Goal: Task Accomplishment & Management: Manage account settings

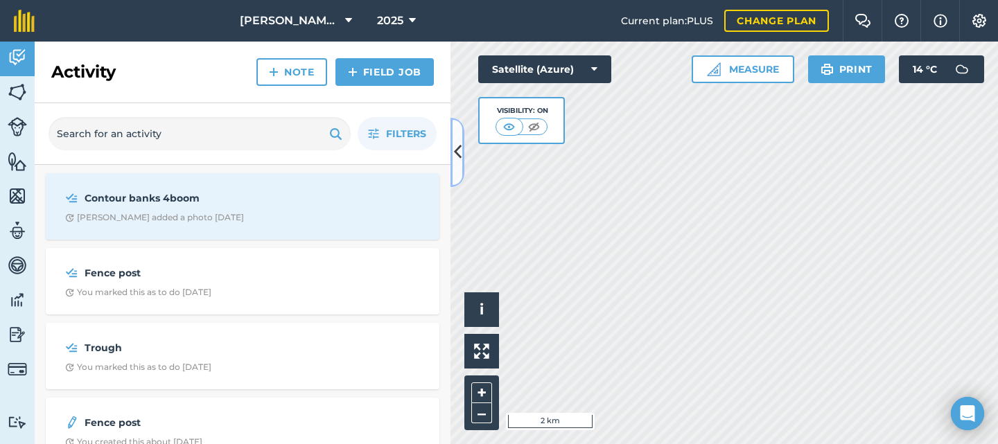
click at [455, 151] on icon at bounding box center [458, 152] width 8 height 24
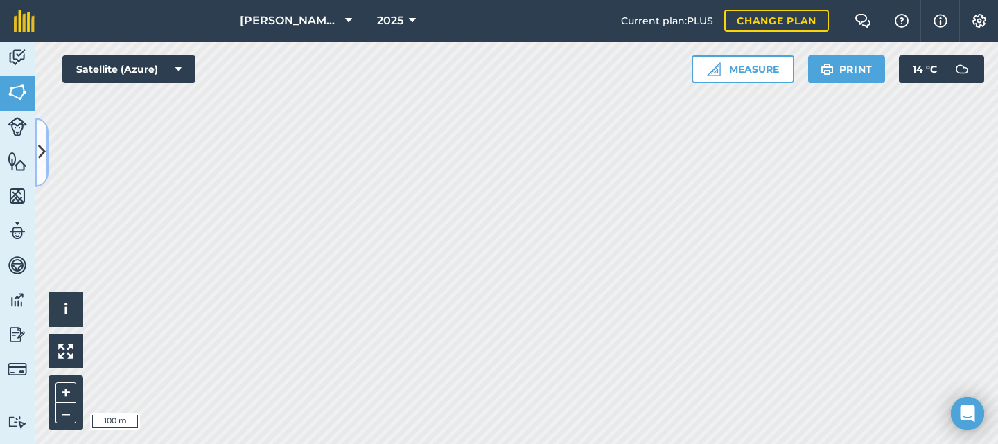
click at [39, 151] on icon at bounding box center [42, 152] width 8 height 24
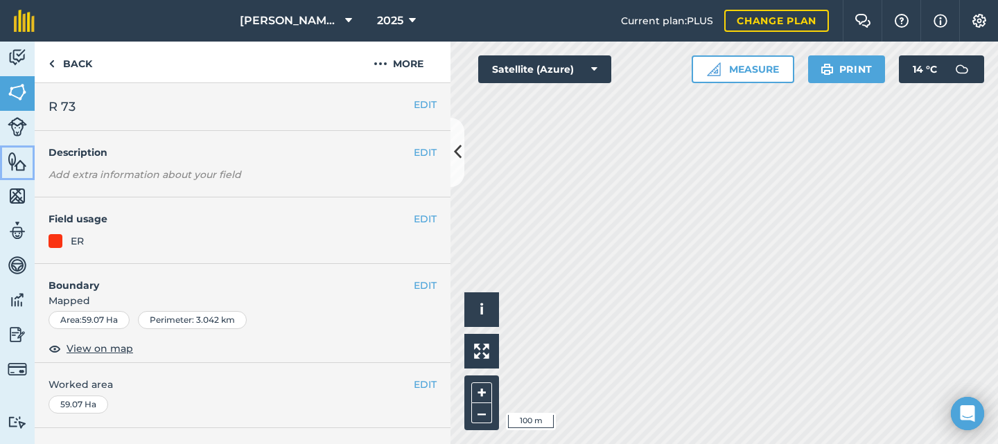
click at [18, 158] on img at bounding box center [17, 161] width 19 height 21
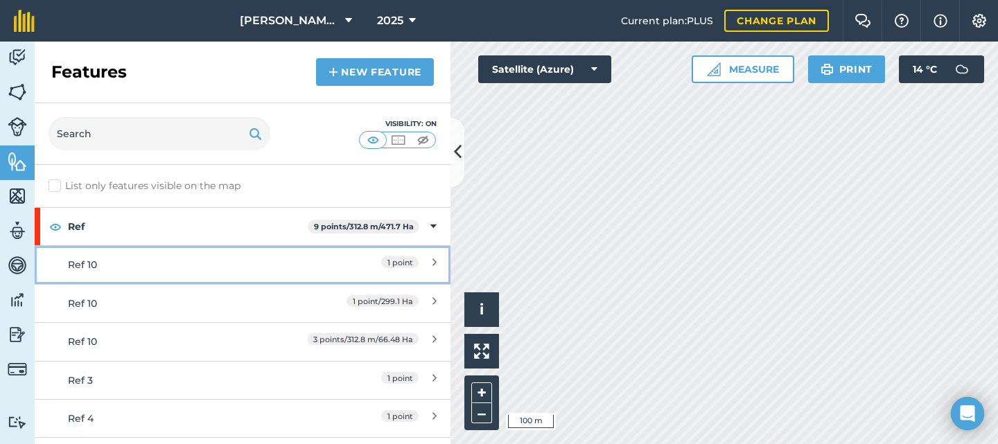
click at [331, 265] on div "1 point" at bounding box center [375, 264] width 123 height 15
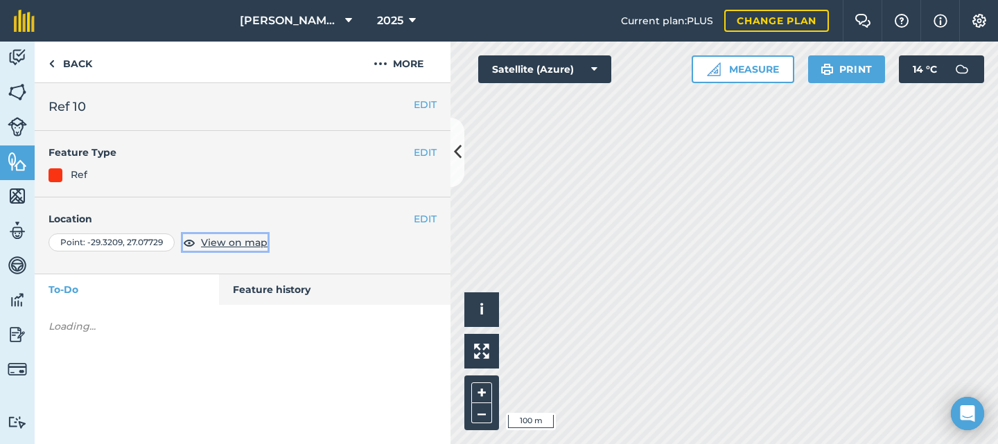
click at [233, 244] on span "View on map" at bounding box center [234, 242] width 67 height 15
click at [68, 62] on link "Back" at bounding box center [70, 62] width 71 height 41
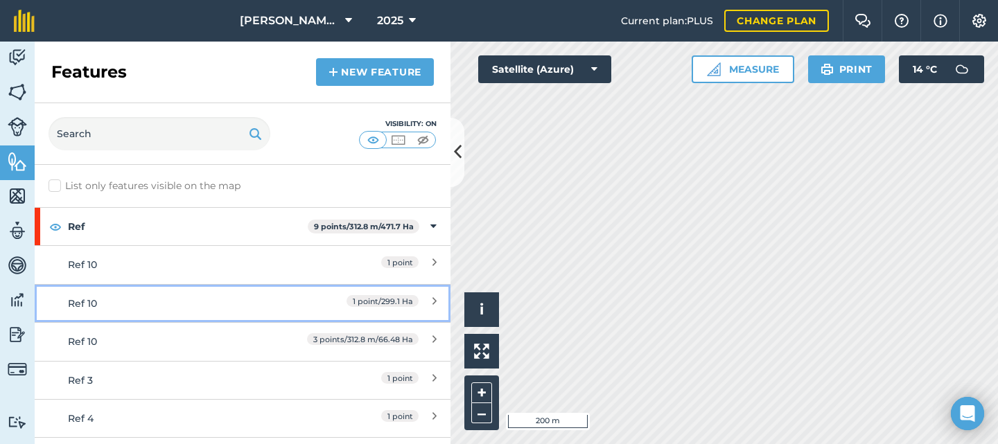
click at [306, 301] on div "Ref 10" at bounding box center [191, 303] width 246 height 15
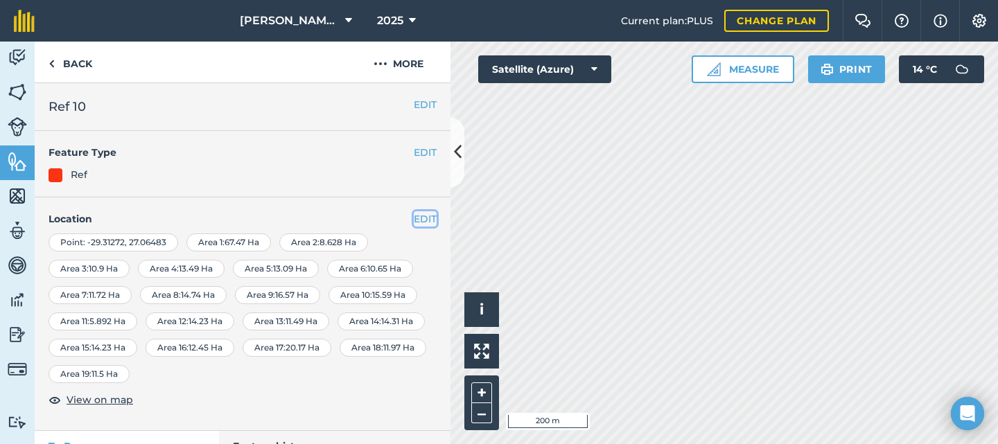
click at [421, 218] on button "EDIT" at bounding box center [425, 218] width 23 height 15
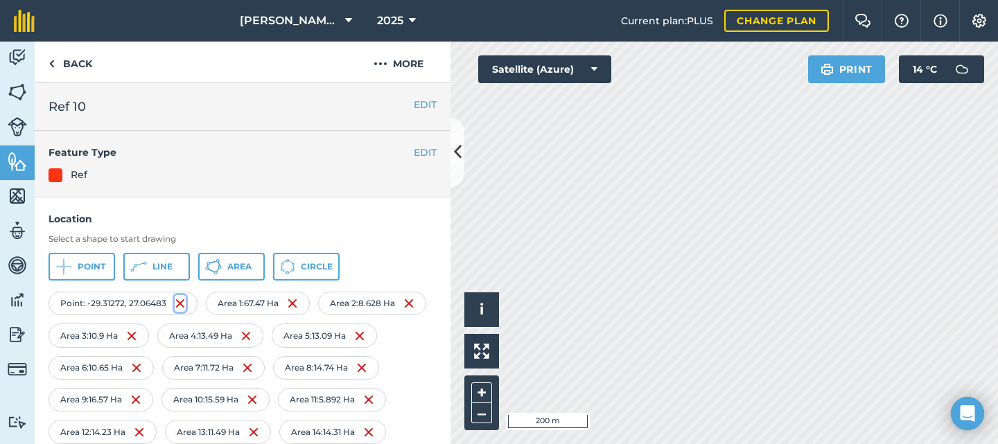
click at [178, 302] on img at bounding box center [180, 303] width 11 height 17
click at [414, 105] on button "EDIT" at bounding box center [425, 104] width 23 height 15
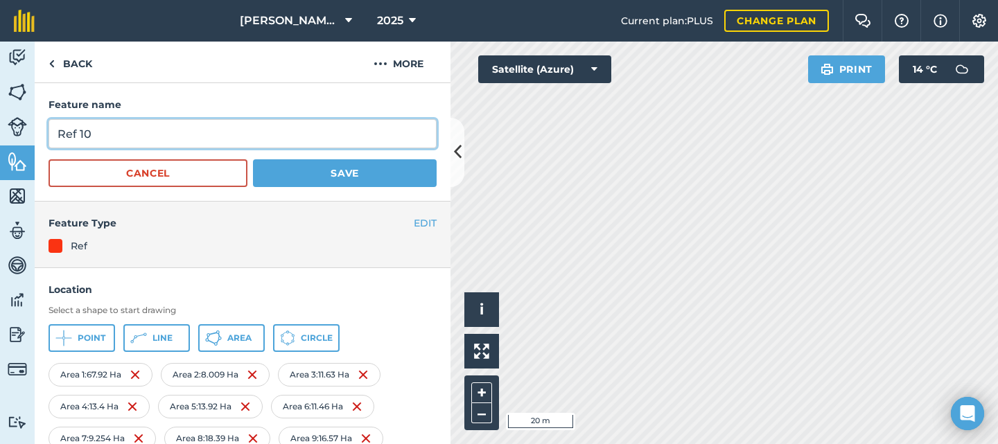
drag, startPoint x: 125, startPoint y: 139, endPoint x: 58, endPoint y: 144, distance: 66.7
click at [57, 146] on input "Ref 10" at bounding box center [243, 133] width 388 height 29
type input "Patchoana"
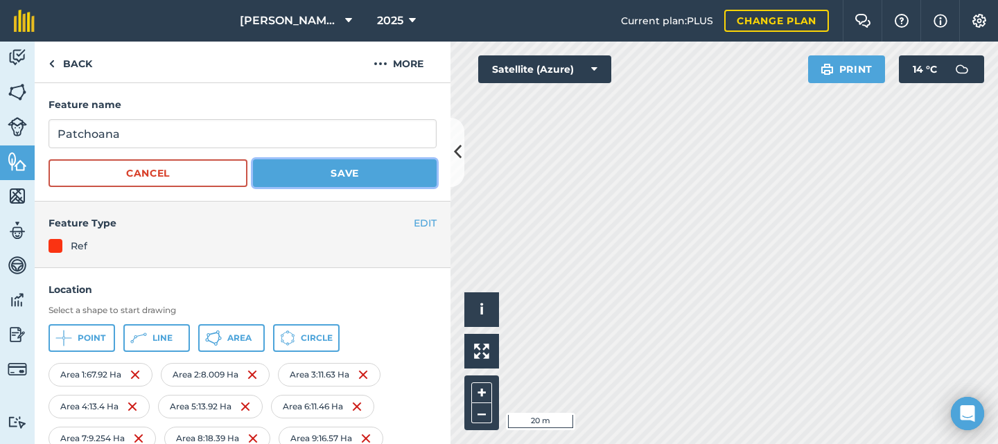
click at [303, 173] on button "Save" at bounding box center [345, 173] width 184 height 28
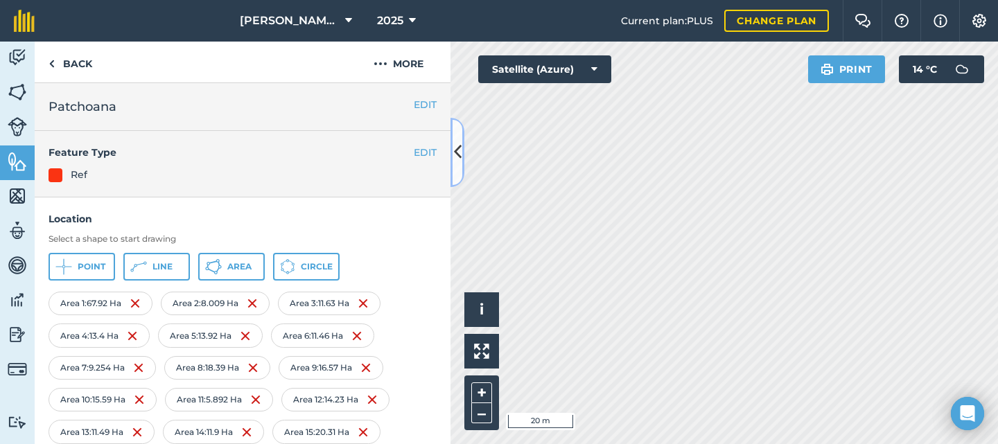
click at [457, 157] on icon at bounding box center [458, 152] width 8 height 24
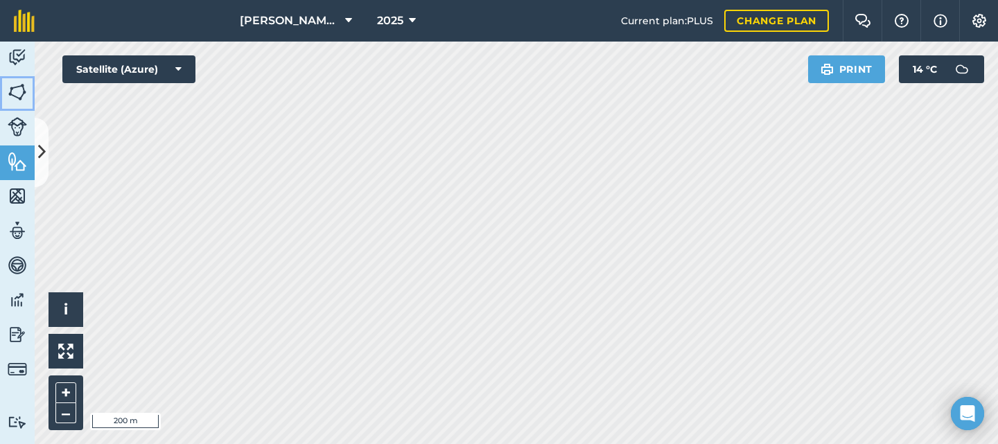
click at [11, 93] on img at bounding box center [17, 92] width 19 height 21
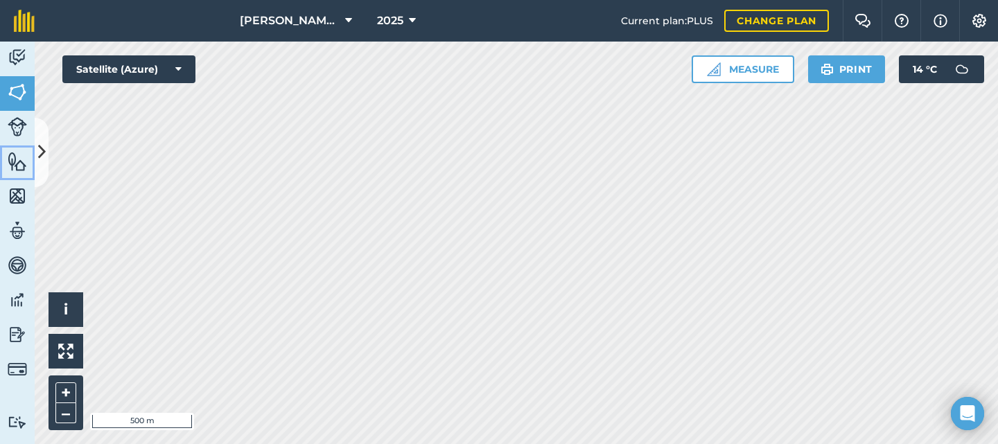
click at [17, 162] on img at bounding box center [17, 161] width 19 height 21
click at [40, 144] on icon at bounding box center [42, 152] width 8 height 24
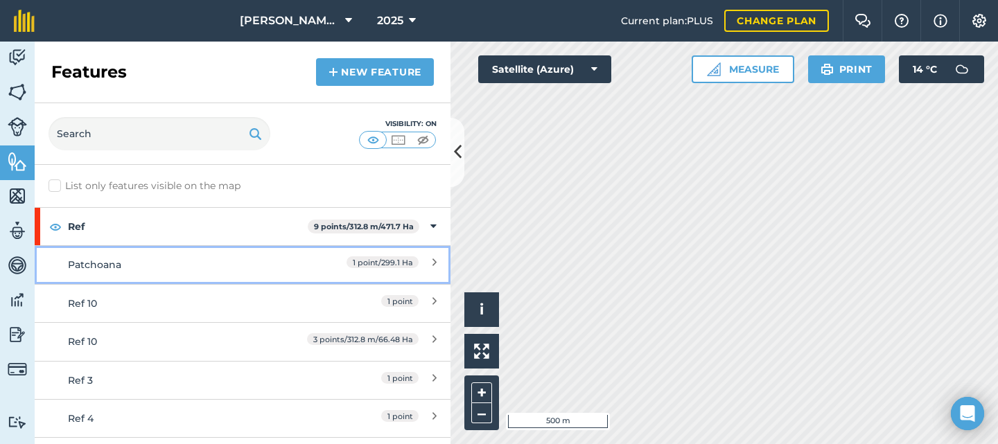
click at [215, 258] on div "Patchoana" at bounding box center [191, 264] width 246 height 15
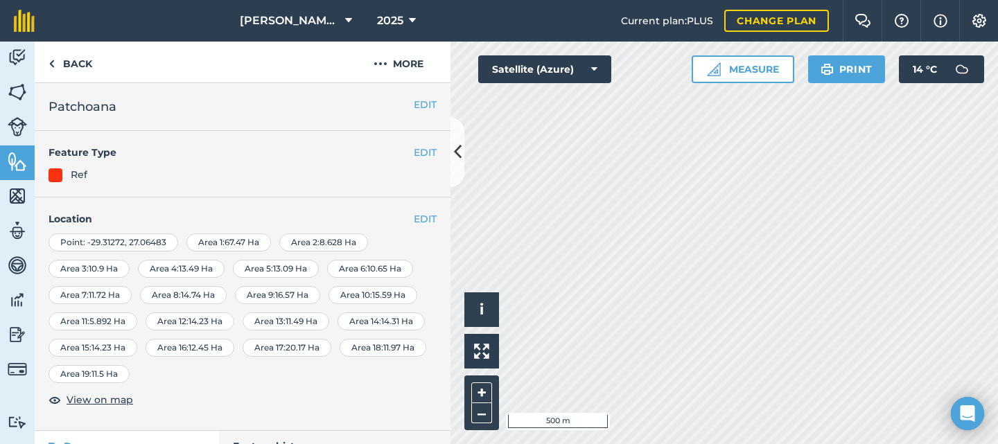
scroll to position [87, 0]
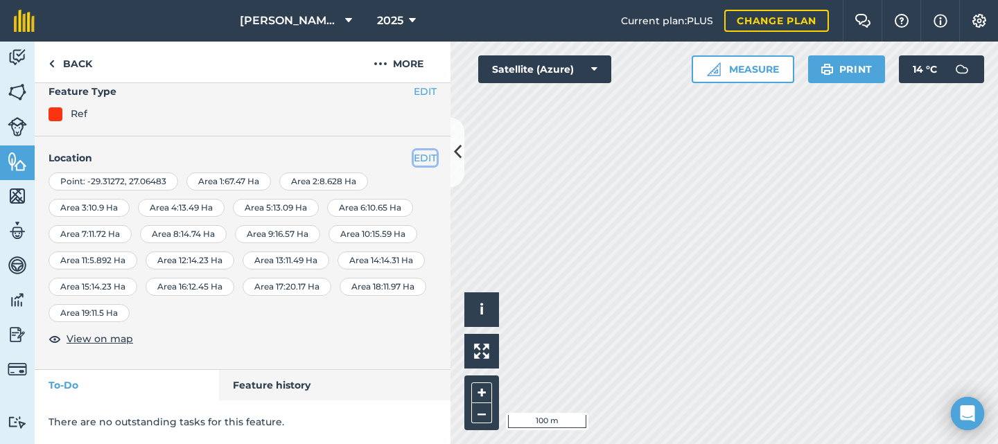
click at [414, 150] on button "EDIT" at bounding box center [425, 157] width 23 height 15
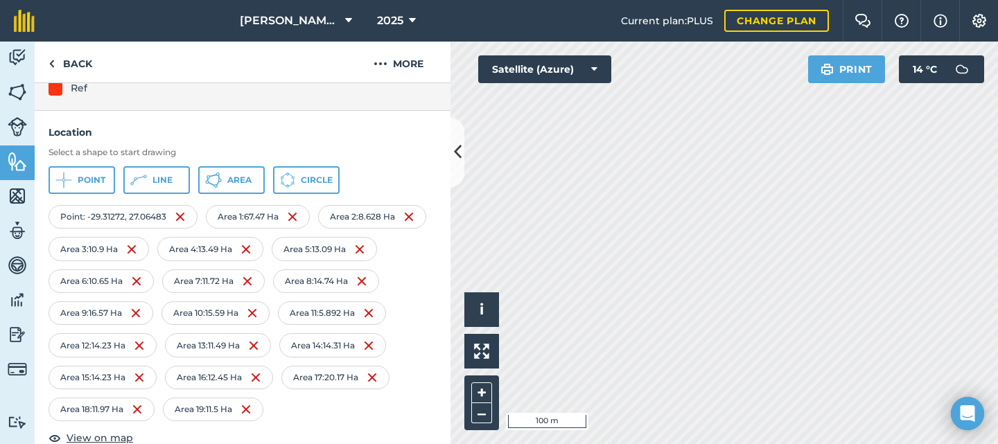
scroll to position [215, 0]
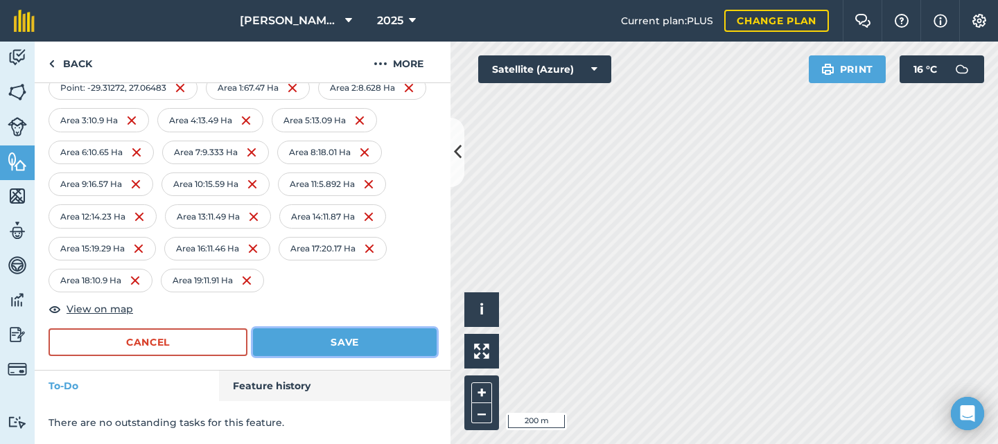
click at [353, 340] on button "Save" at bounding box center [345, 342] width 184 height 28
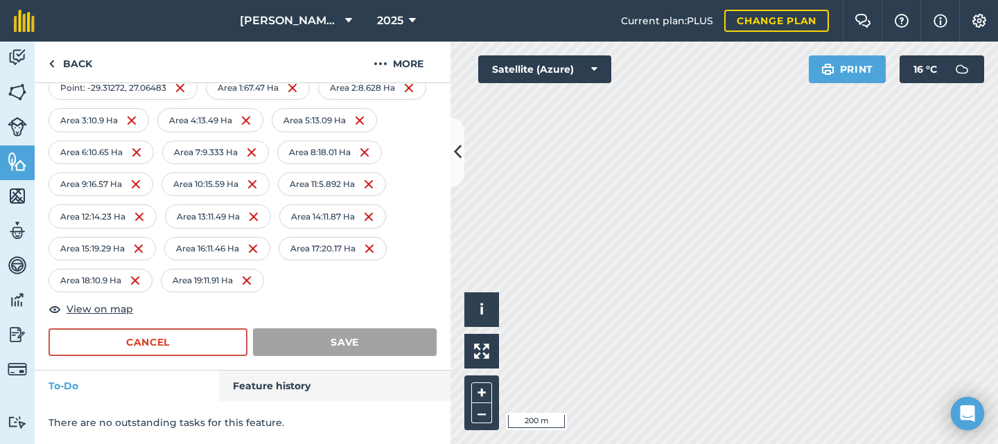
scroll to position [87, 0]
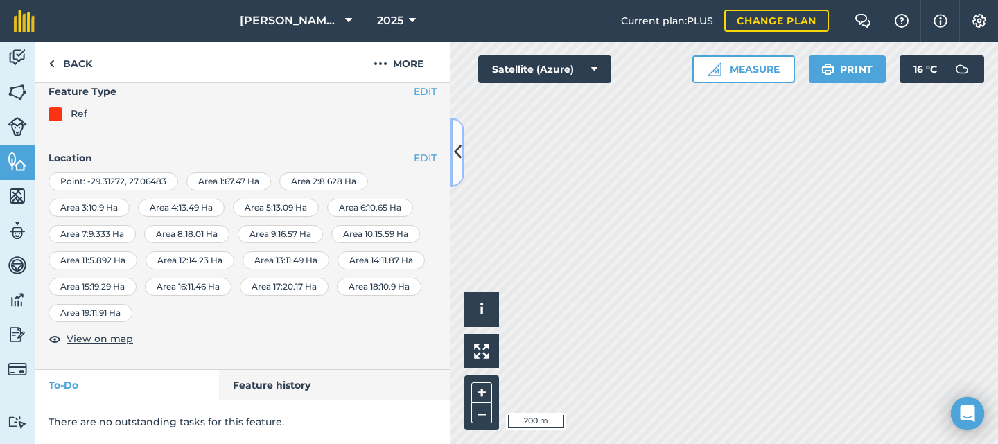
click at [456, 150] on icon at bounding box center [458, 152] width 8 height 24
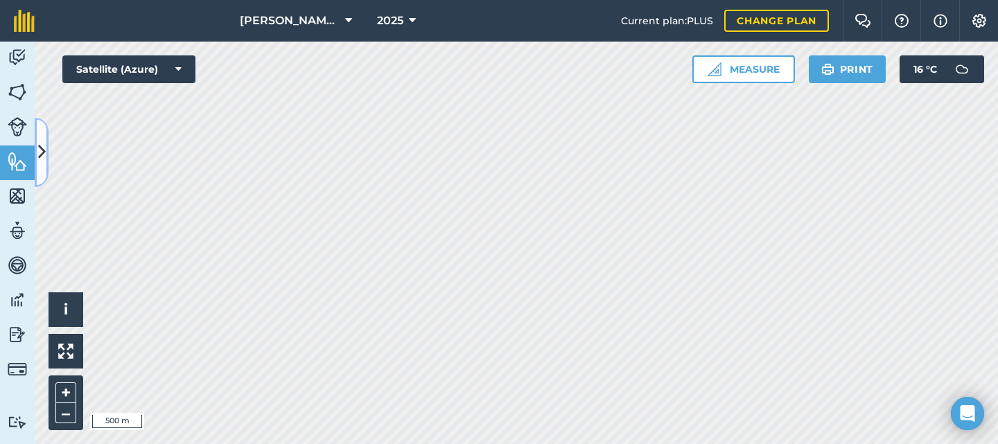
click at [44, 152] on icon at bounding box center [42, 152] width 8 height 24
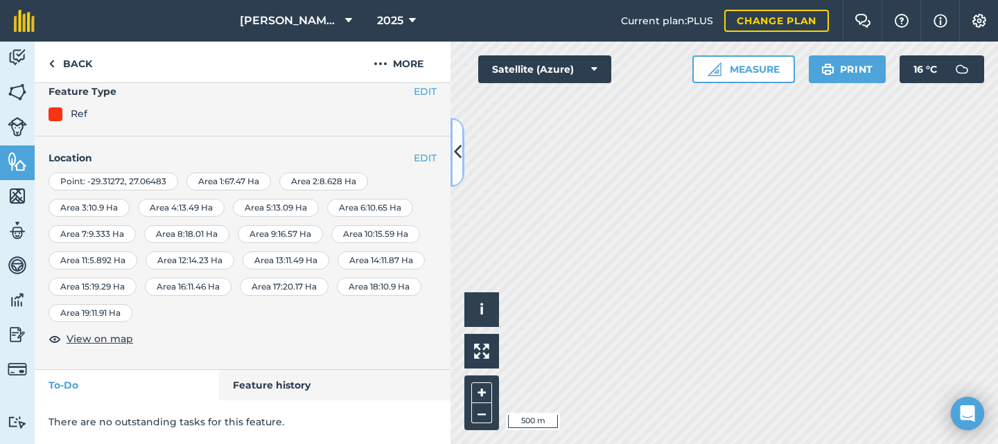
scroll to position [0, 0]
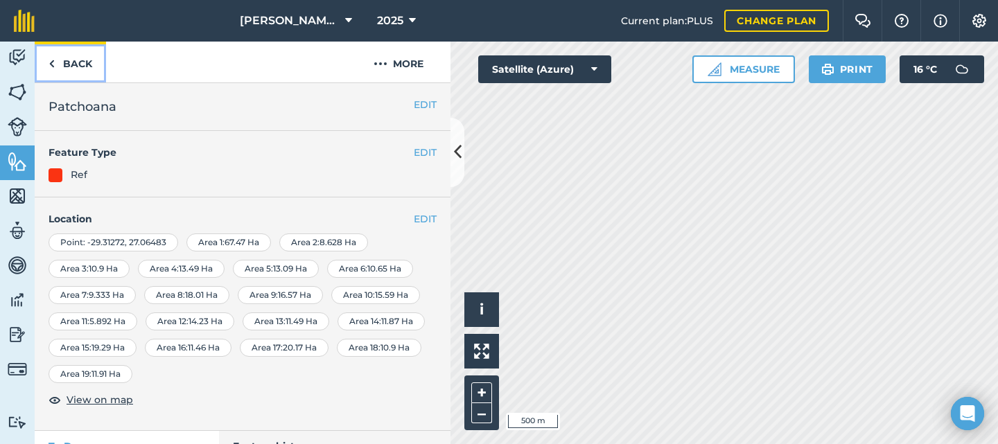
click at [80, 60] on link "Back" at bounding box center [70, 62] width 71 height 41
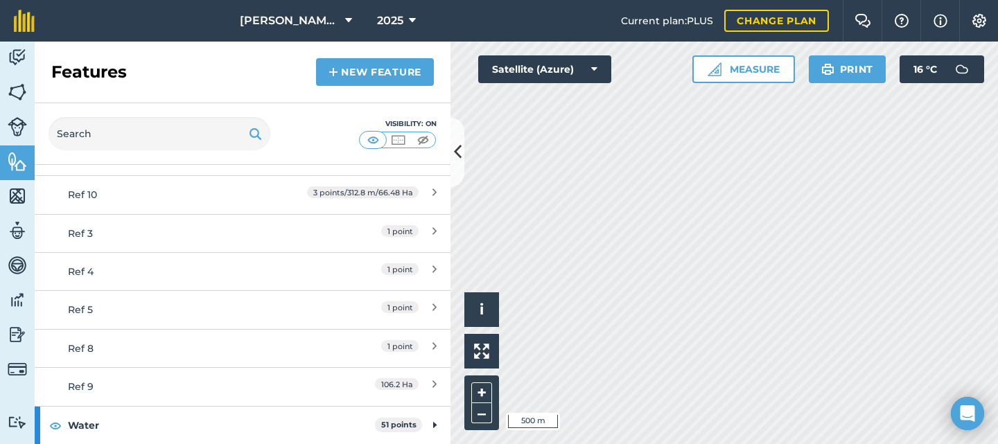
scroll to position [78, 0]
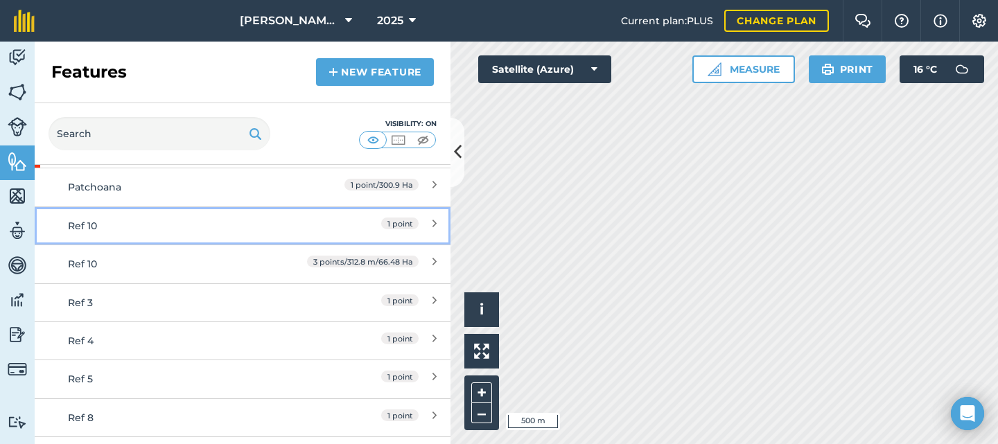
click at [175, 227] on div "Ref 10" at bounding box center [191, 225] width 246 height 15
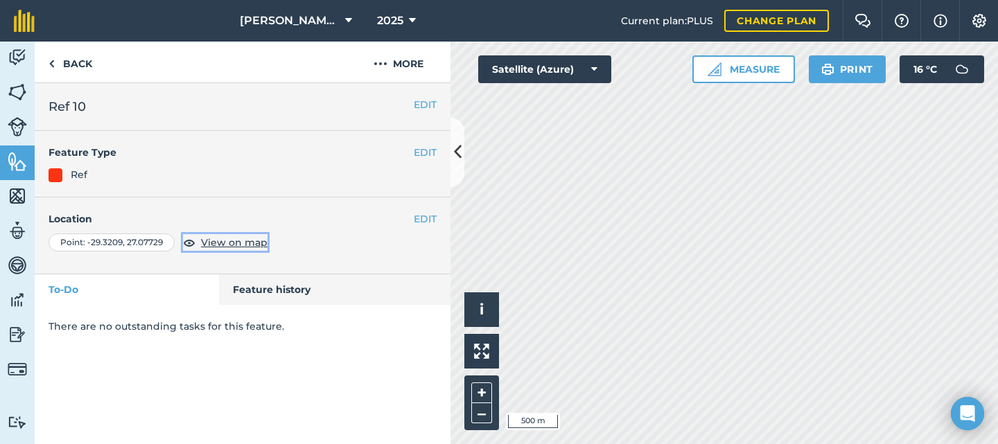
click at [215, 241] on span "View on map" at bounding box center [234, 242] width 67 height 15
click at [65, 67] on link "Back" at bounding box center [70, 62] width 71 height 41
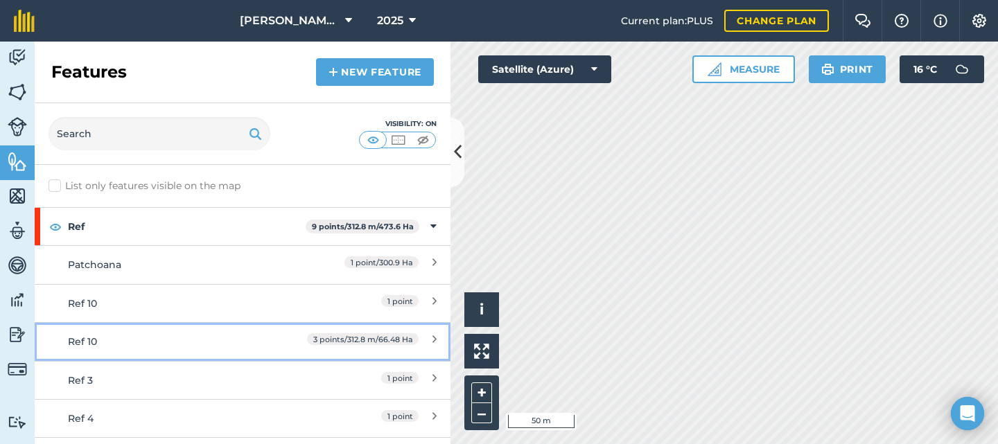
click at [209, 332] on link "Ref 10 3 points / 312.8 m / 66.48 Ha" at bounding box center [243, 341] width 416 height 38
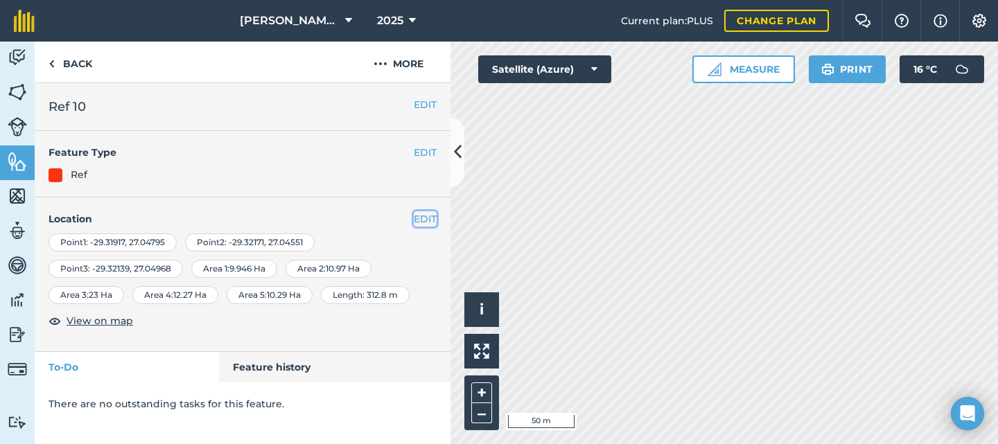
click at [417, 218] on button "EDIT" at bounding box center [425, 218] width 23 height 15
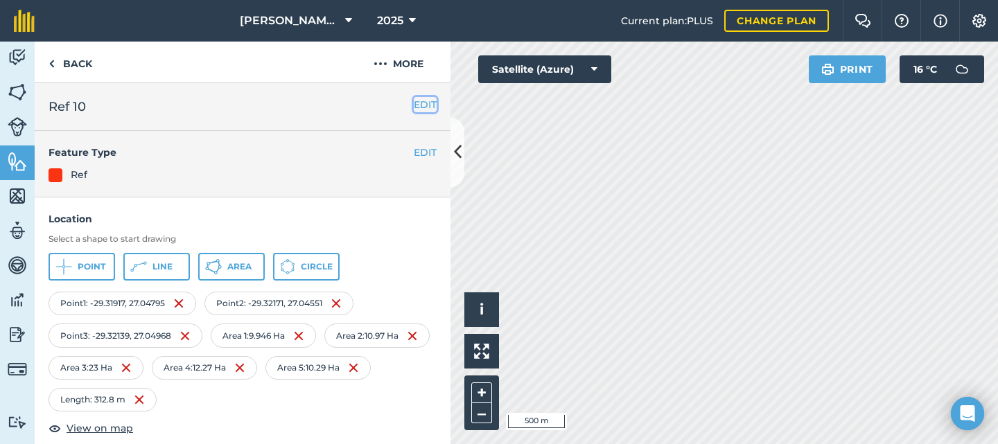
click at [414, 102] on button "EDIT" at bounding box center [425, 104] width 23 height 15
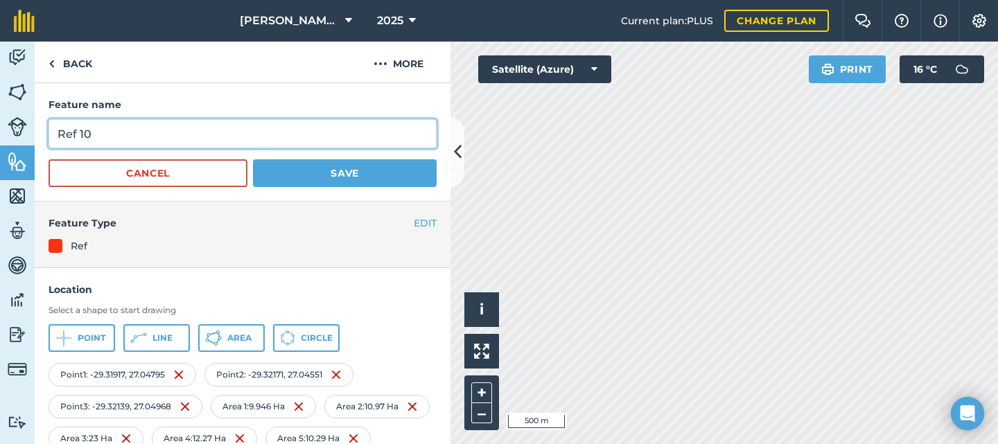
drag, startPoint x: 96, startPoint y: 135, endPoint x: 51, endPoint y: 135, distance: 45.0
click at [51, 135] on input "Ref 10" at bounding box center [243, 133] width 388 height 29
type input "6 Tank"
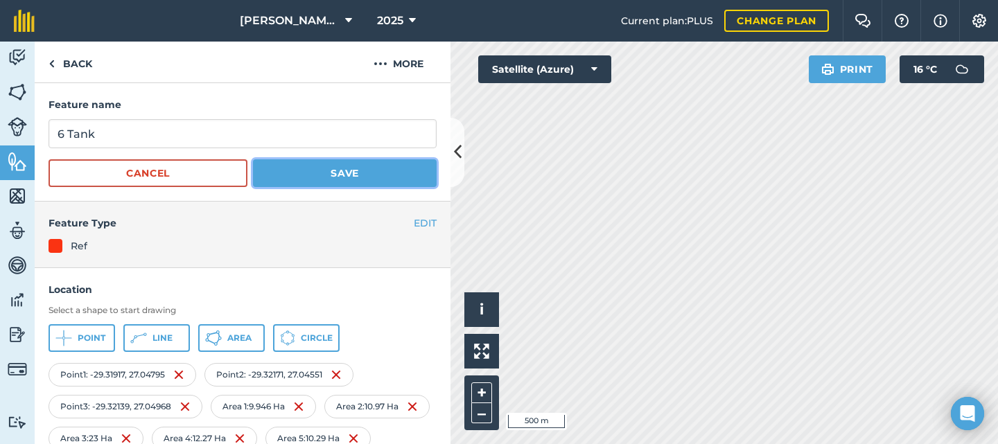
click at [288, 170] on button "Save" at bounding box center [345, 173] width 184 height 28
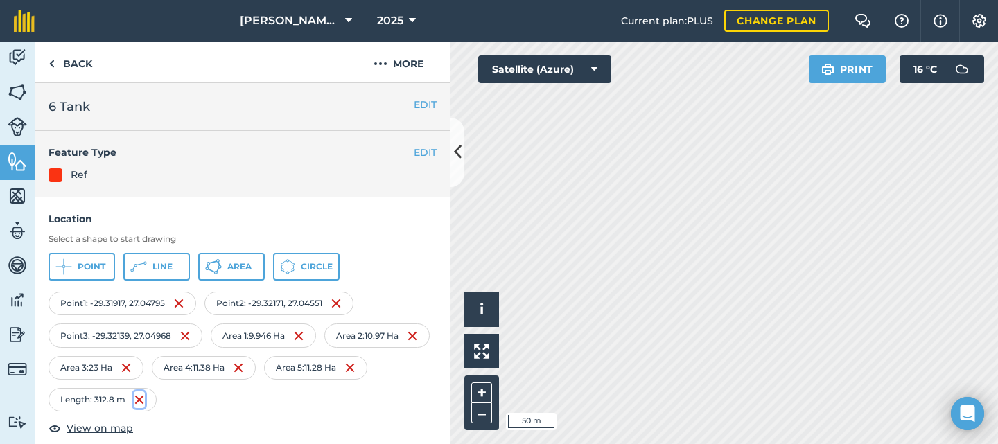
click at [145, 400] on img at bounding box center [139, 399] width 11 height 17
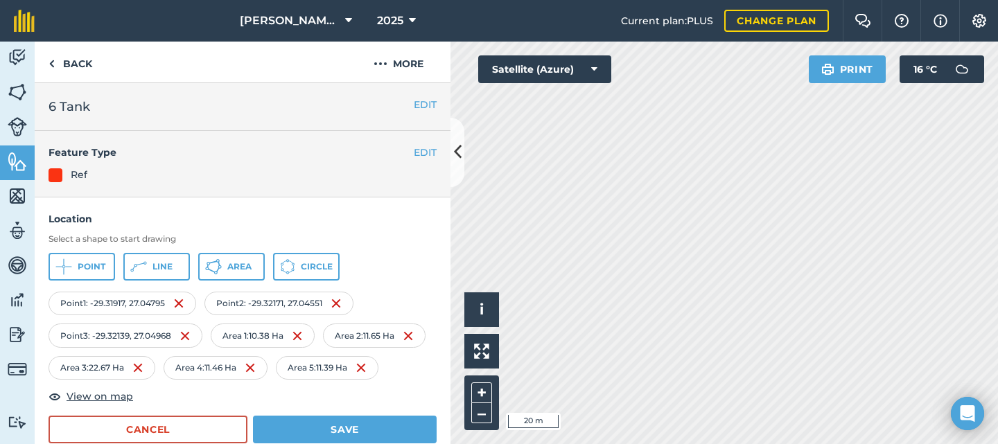
scroll to position [120, 0]
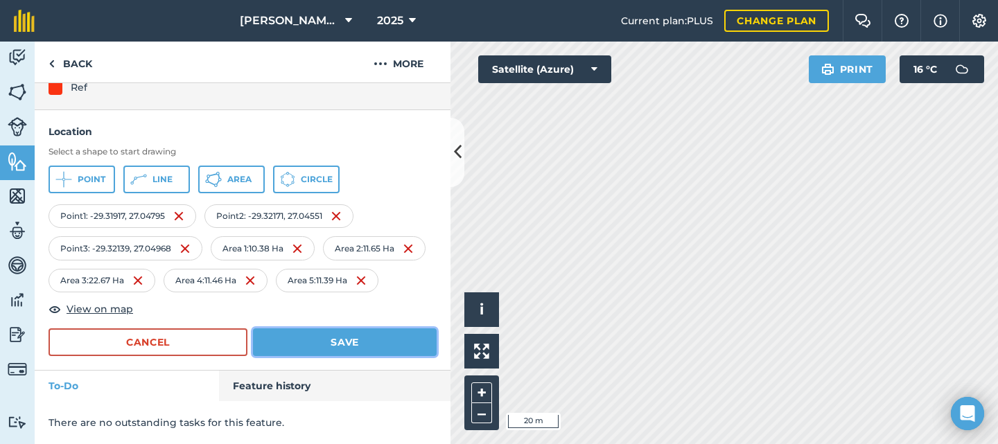
click at [338, 340] on button "Save" at bounding box center [345, 342] width 184 height 28
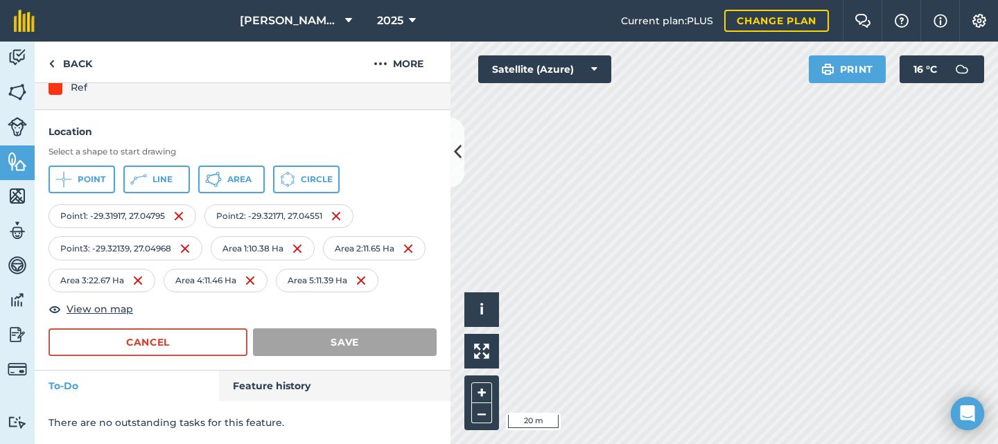
scroll to position [0, 0]
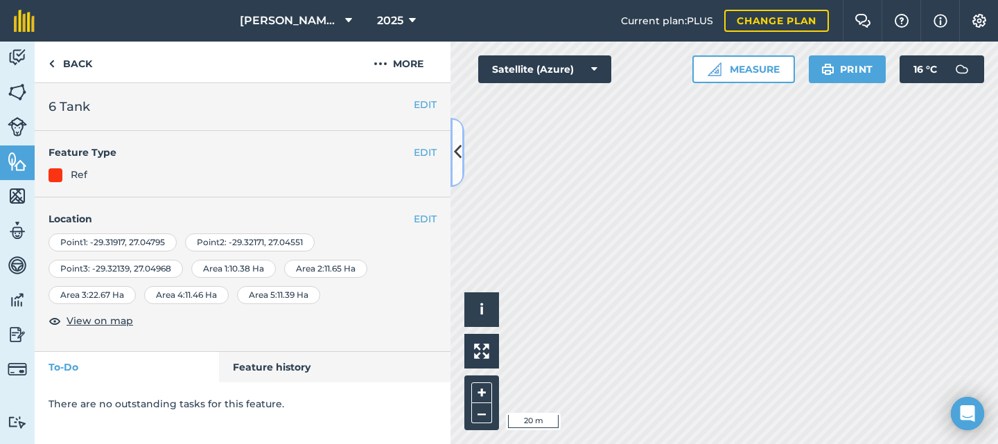
click at [459, 155] on icon at bounding box center [458, 152] width 8 height 24
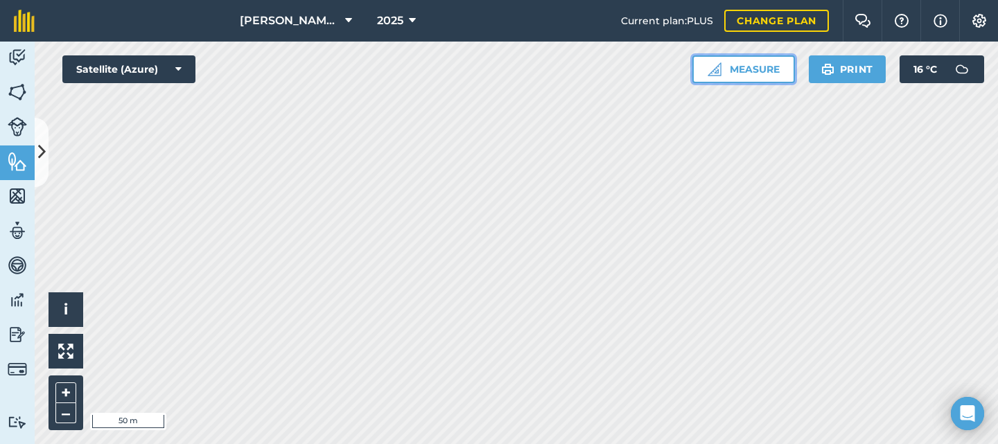
click at [730, 71] on button "Measure" at bounding box center [743, 69] width 103 height 28
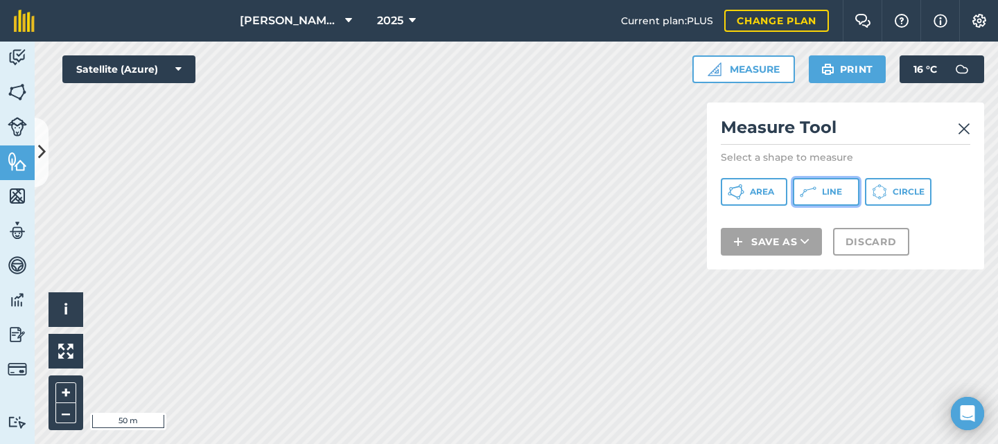
click at [744, 189] on icon at bounding box center [736, 192] width 17 height 17
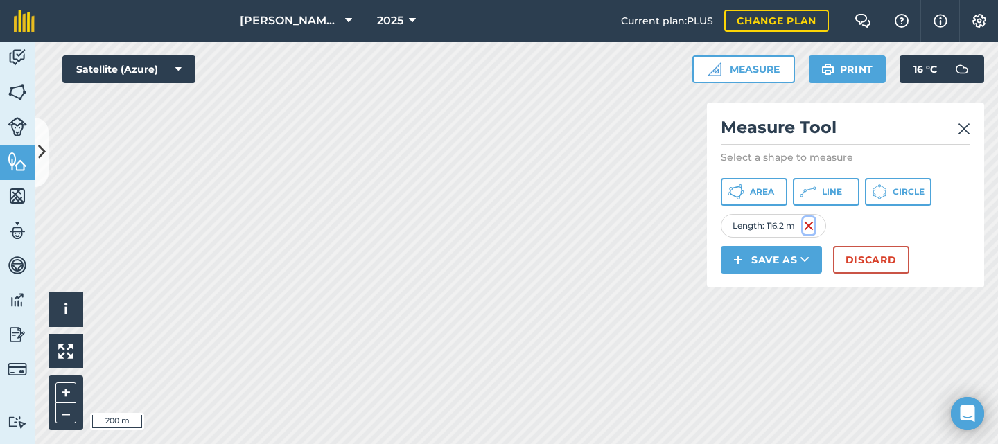
click at [805, 224] on img at bounding box center [808, 226] width 11 height 17
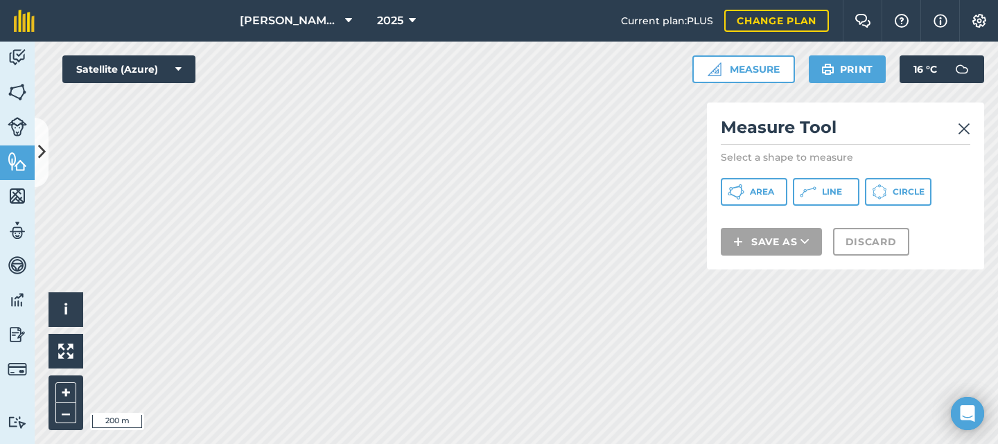
click at [965, 127] on img at bounding box center [964, 129] width 12 height 17
